Goal: Task Accomplishment & Management: Complete application form

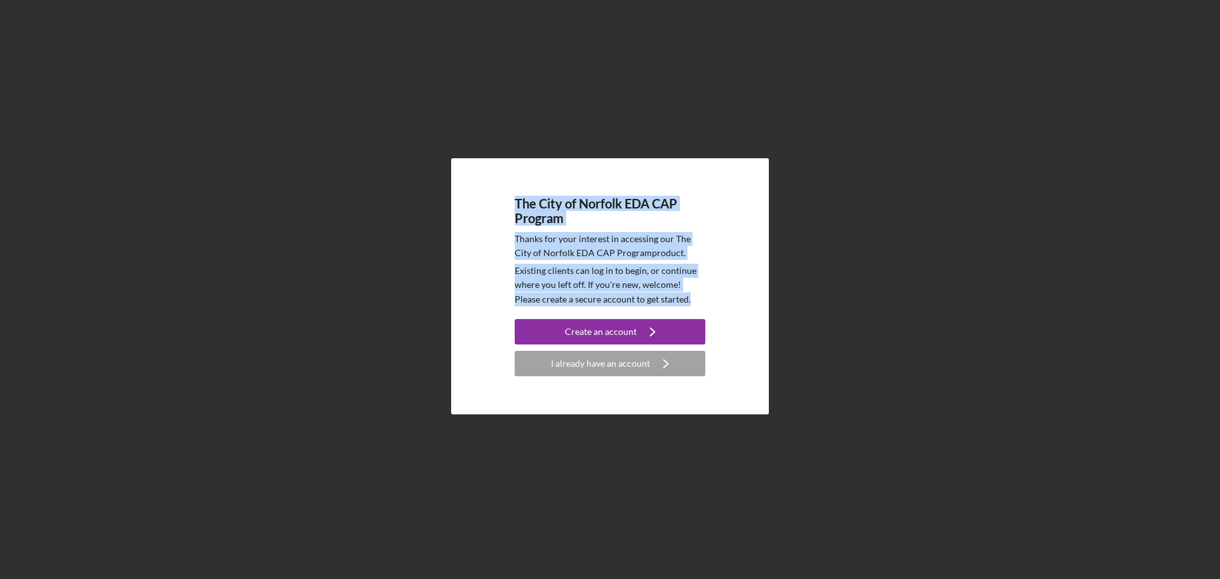
drag, startPoint x: 513, startPoint y: 198, endPoint x: 687, endPoint y: 303, distance: 202.7
click at [687, 303] on div "The City of Norfolk EDA CAP Program Thanks for your interest in accessing our T…" at bounding box center [610, 286] width 318 height 256
click at [687, 303] on p "Existing clients can log in to begin, or continue where you left off. If you're…" at bounding box center [610, 285] width 191 height 43
drag, startPoint x: 669, startPoint y: 299, endPoint x: 498, endPoint y: 203, distance: 196.4
click at [498, 203] on div "The City of Norfolk EDA CAP Program Thanks for your interest in accessing our T…" at bounding box center [610, 286] width 318 height 256
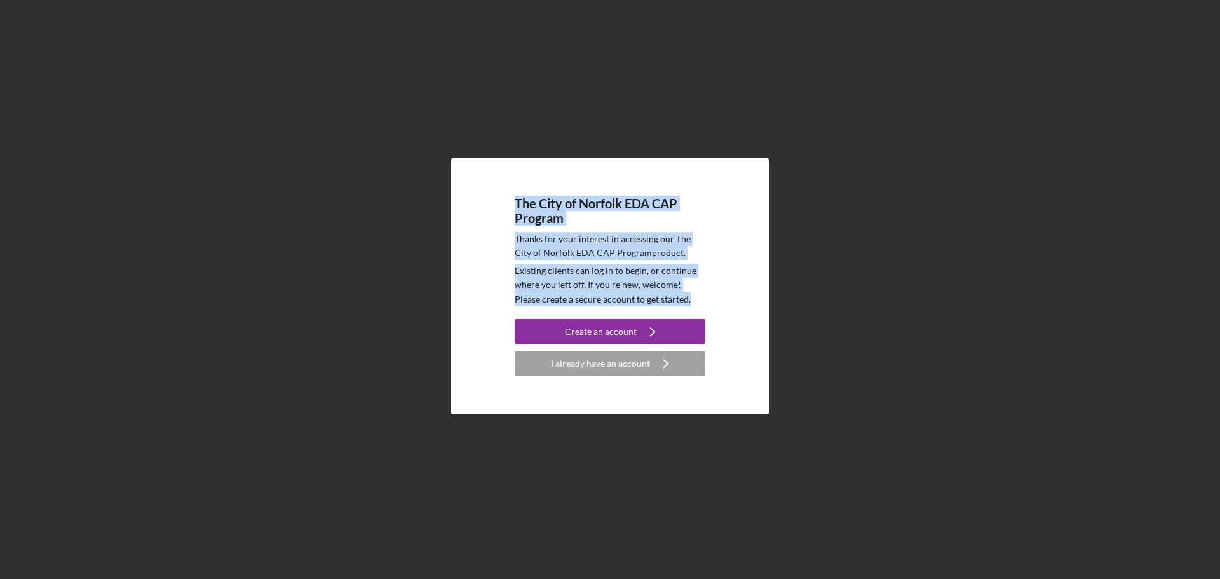
click at [513, 205] on div "The City of Norfolk EDA CAP Program Thanks for your interest in accessing our T…" at bounding box center [610, 286] width 318 height 256
click at [513, 203] on div "The City of Norfolk EDA CAP Program Thanks for your interest in accessing our T…" at bounding box center [610, 286] width 318 height 256
click at [517, 202] on h4 "The City of Norfolk EDA CAP Program" at bounding box center [610, 210] width 191 height 29
drag, startPoint x: 513, startPoint y: 201, endPoint x: 679, endPoint y: 298, distance: 191.7
click at [679, 298] on div "The City of Norfolk EDA CAP Program Thanks for your interest in accessing our T…" at bounding box center [610, 286] width 318 height 256
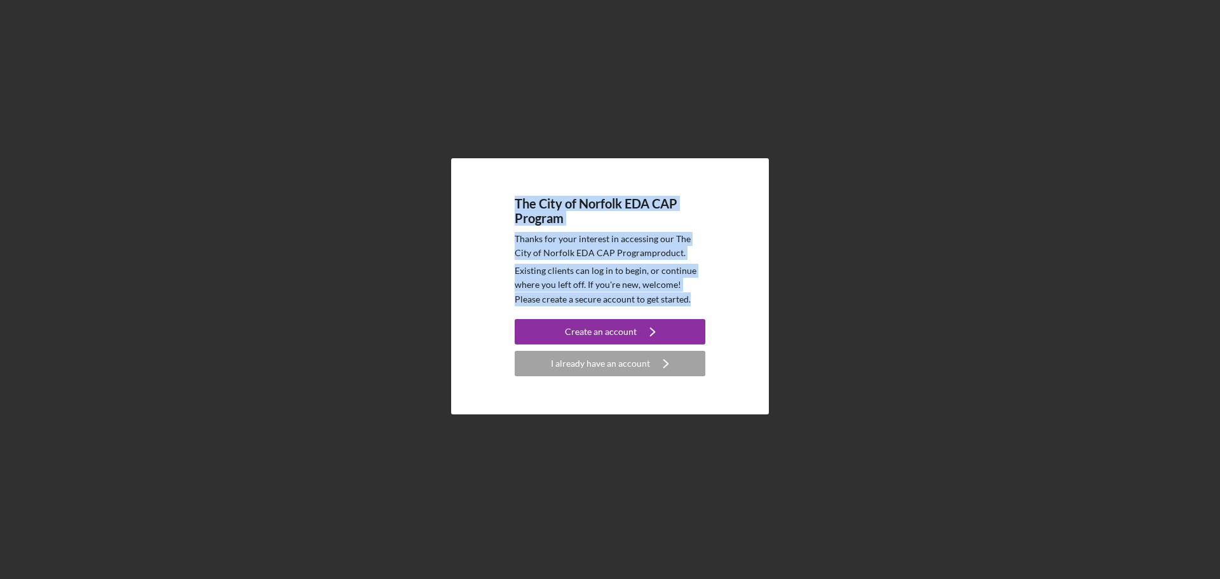
click at [679, 298] on p "Existing clients can log in to begin, or continue where you left off. If you're…" at bounding box center [610, 285] width 191 height 43
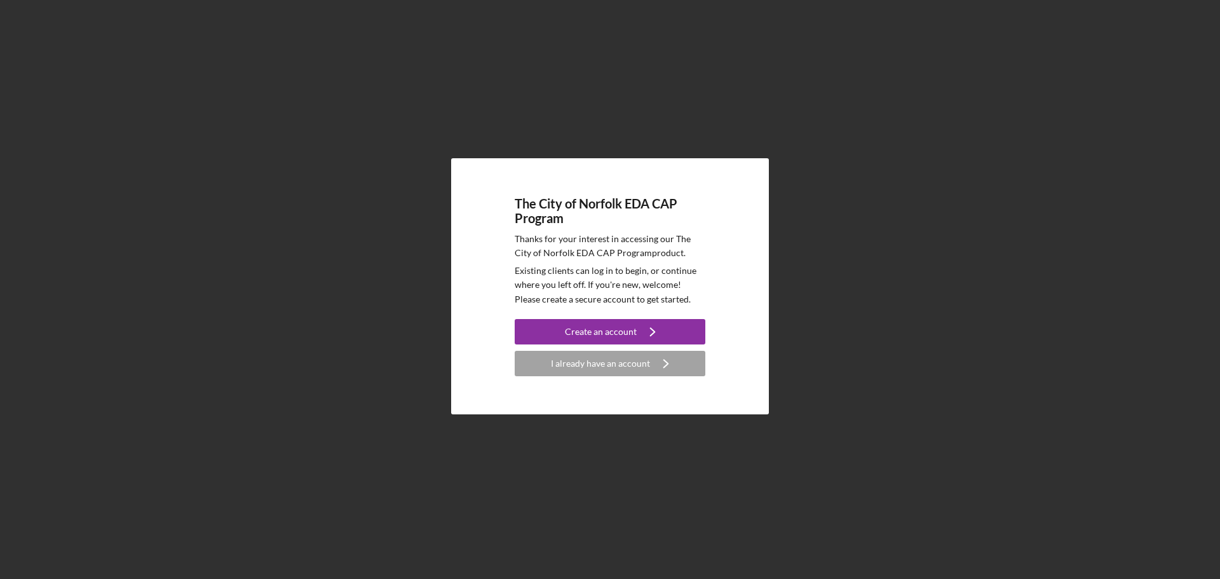
click at [717, 336] on div "The City of Norfolk EDA CAP Program Thanks for your interest in accessing our T…" at bounding box center [610, 286] width 318 height 256
